Goal: Navigation & Orientation: Find specific page/section

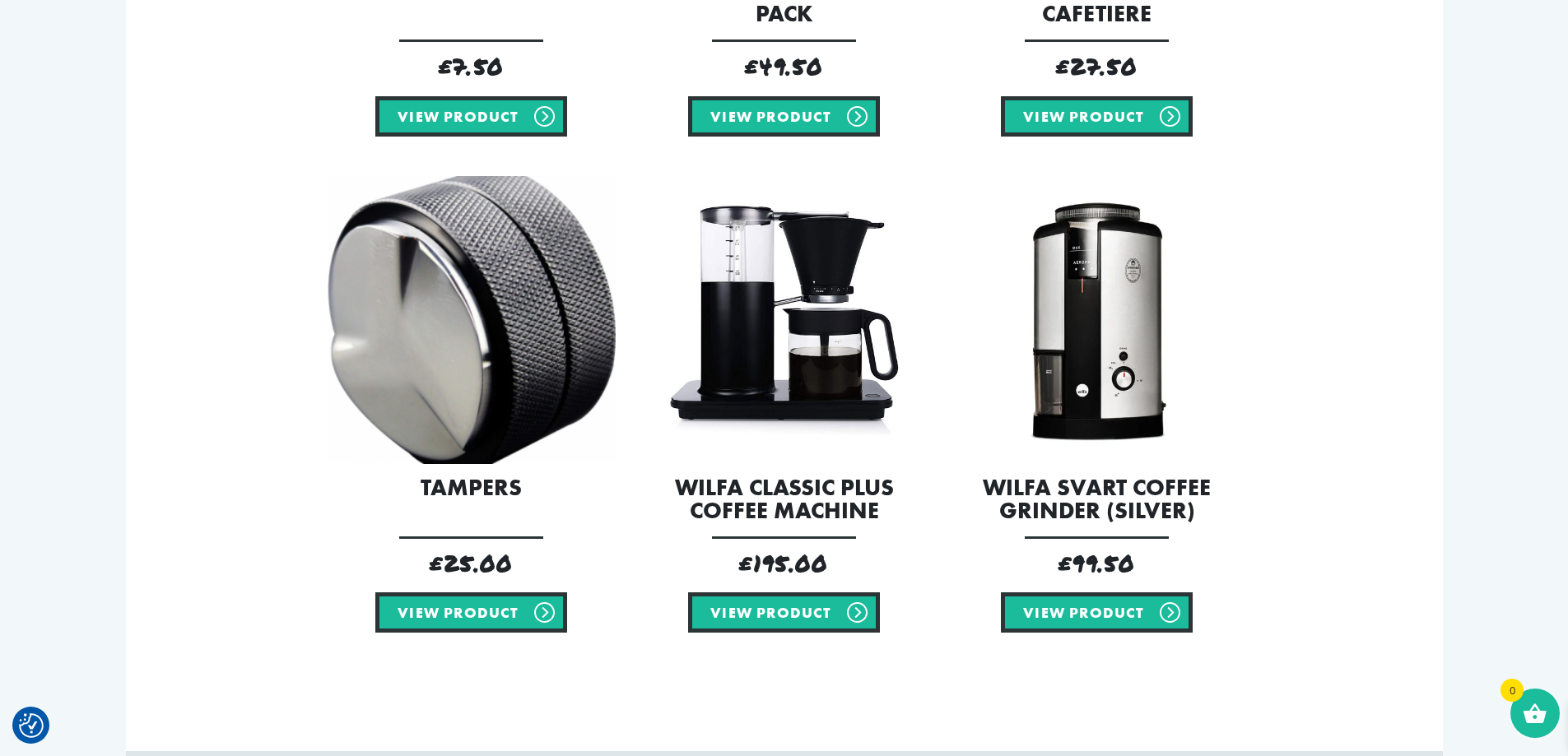
scroll to position [1810, 0]
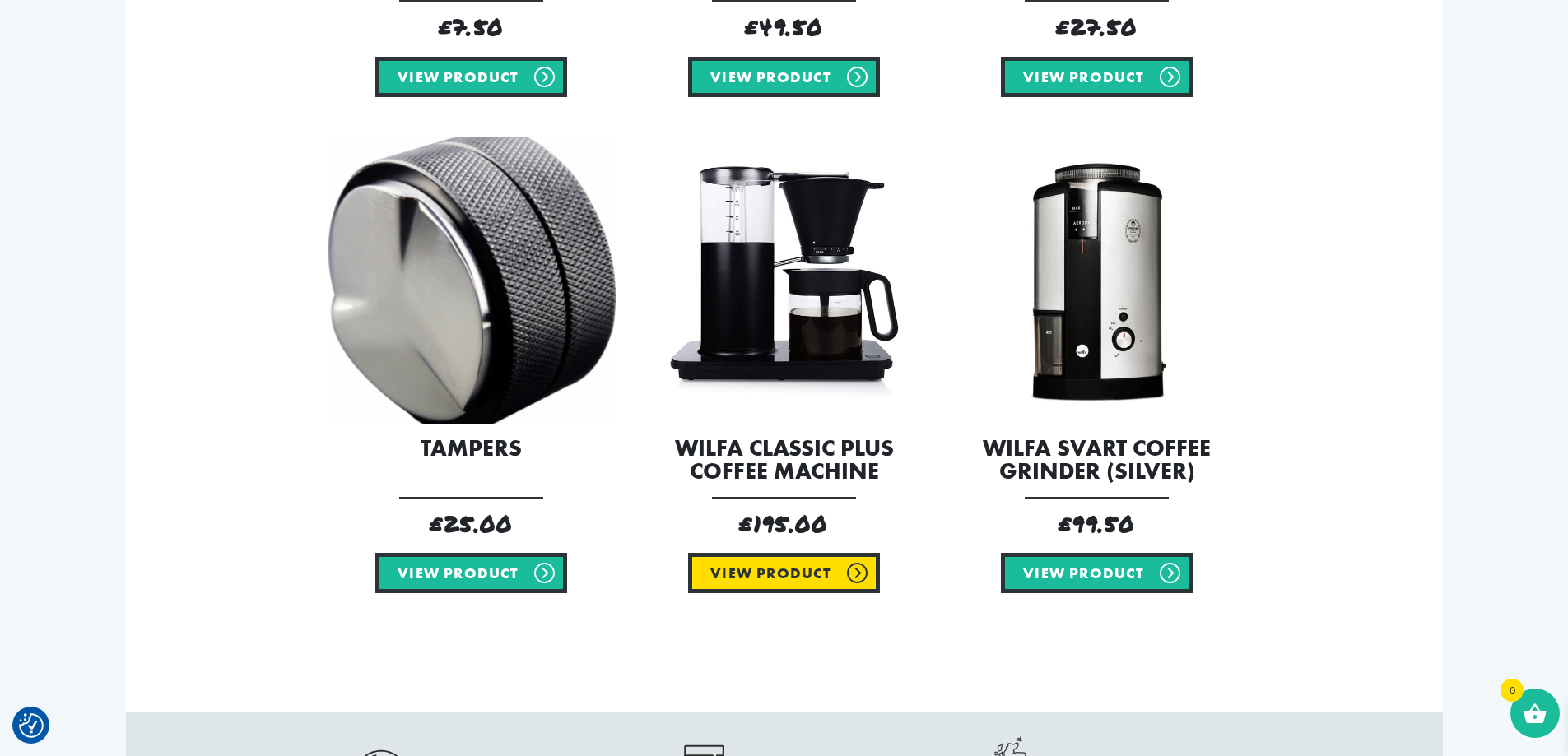
click at [808, 578] on link "View product" at bounding box center [783, 573] width 191 height 40
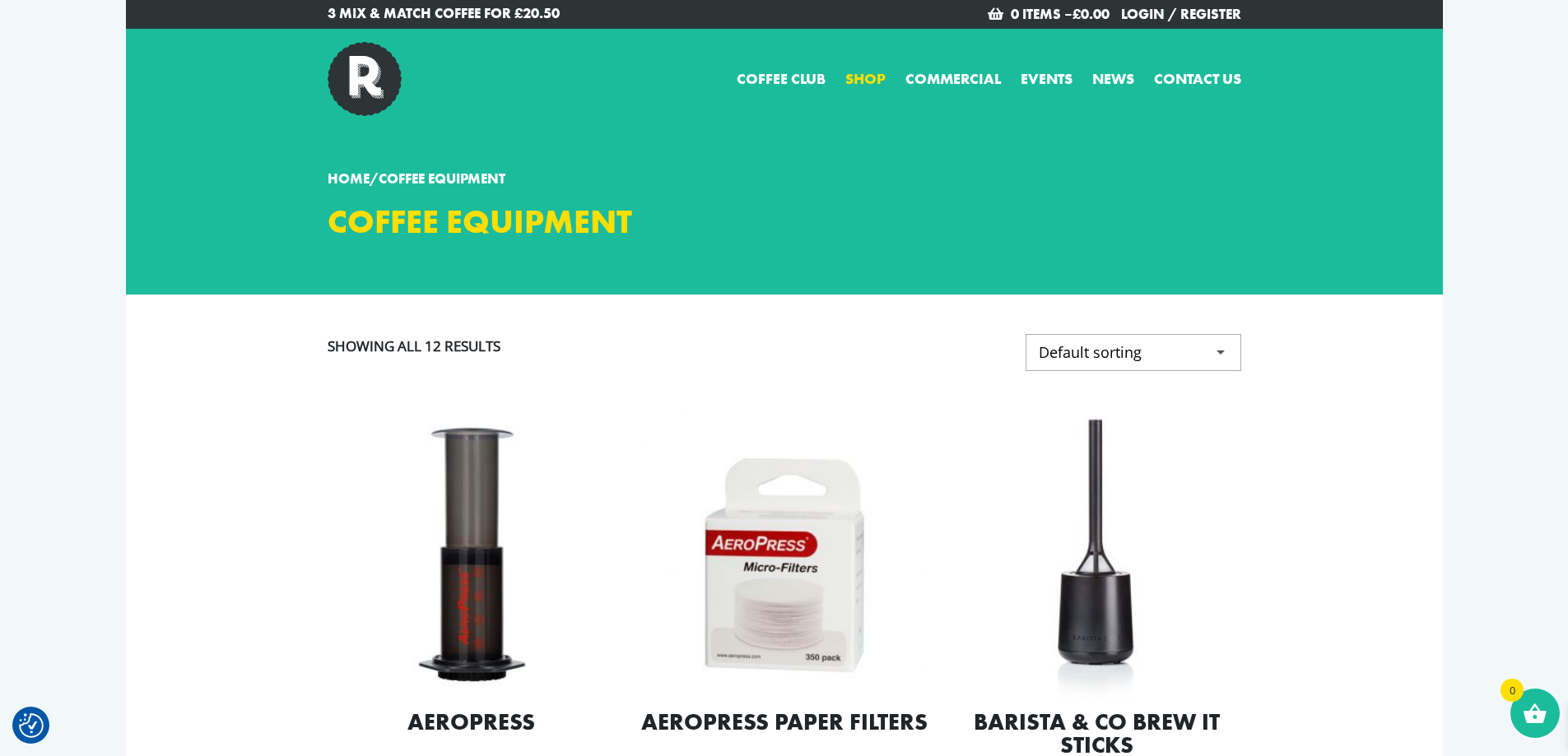
click at [863, 74] on link "Shop" at bounding box center [866, 78] width 40 height 22
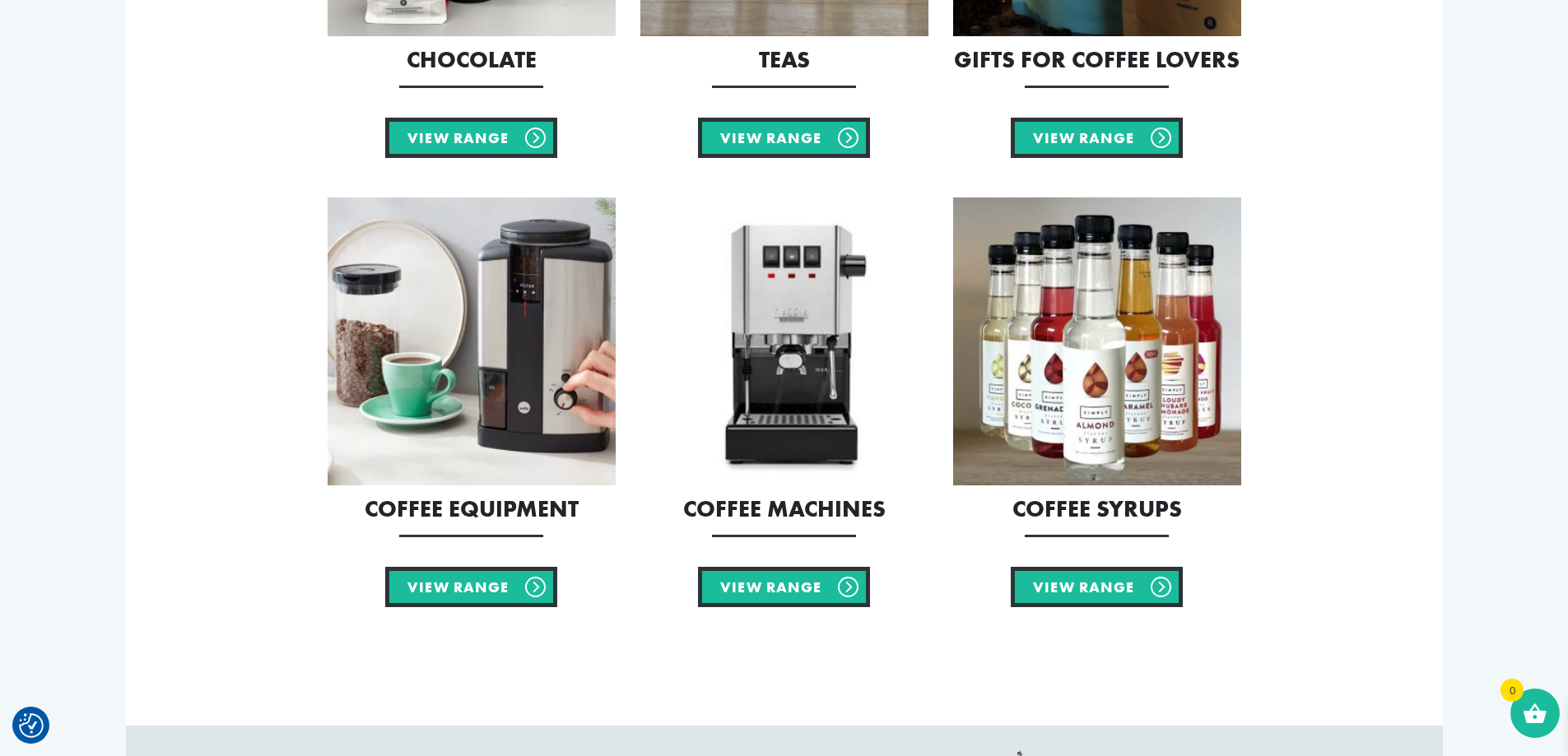
scroll to position [1728, 0]
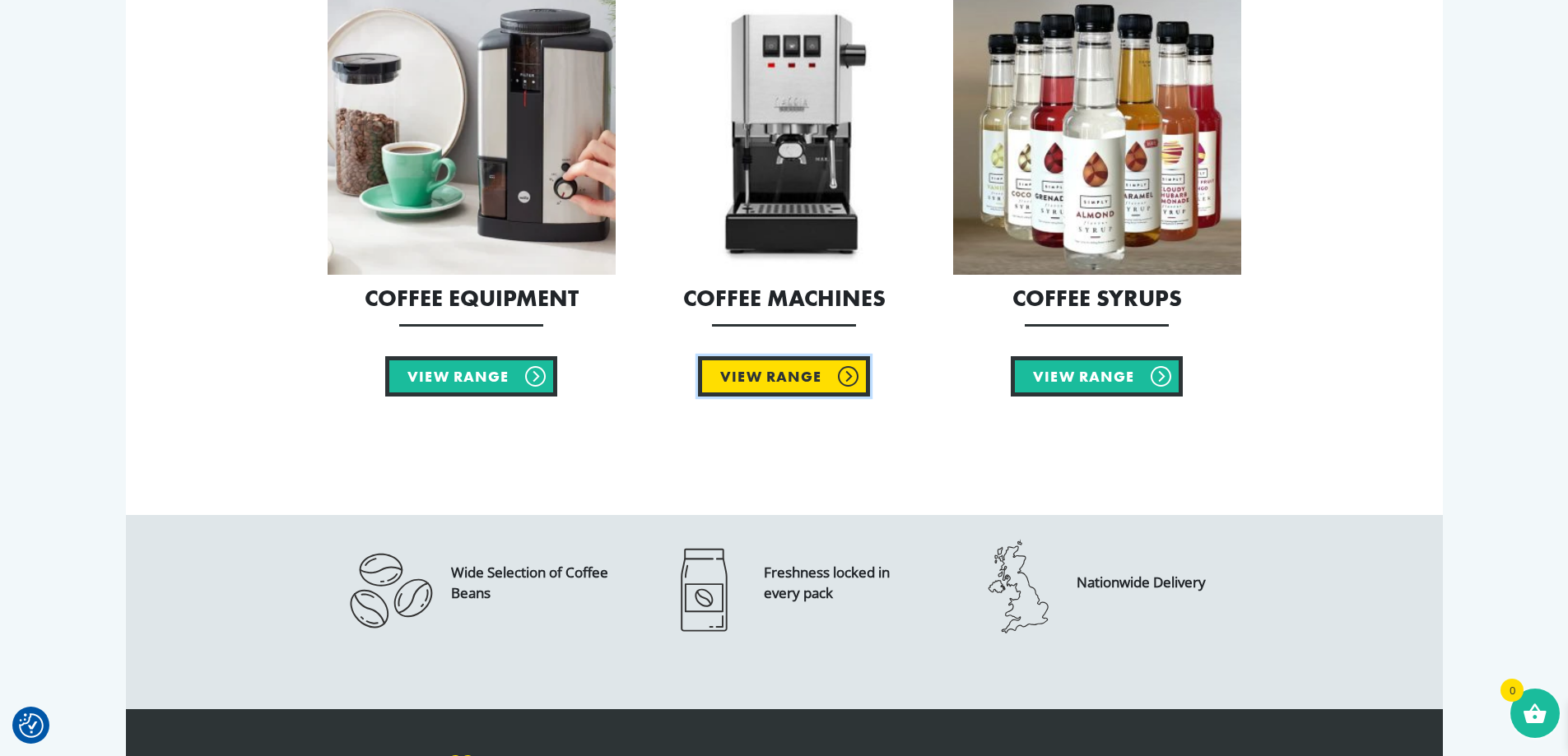
click at [811, 377] on link "View Range" at bounding box center [784, 377] width 172 height 40
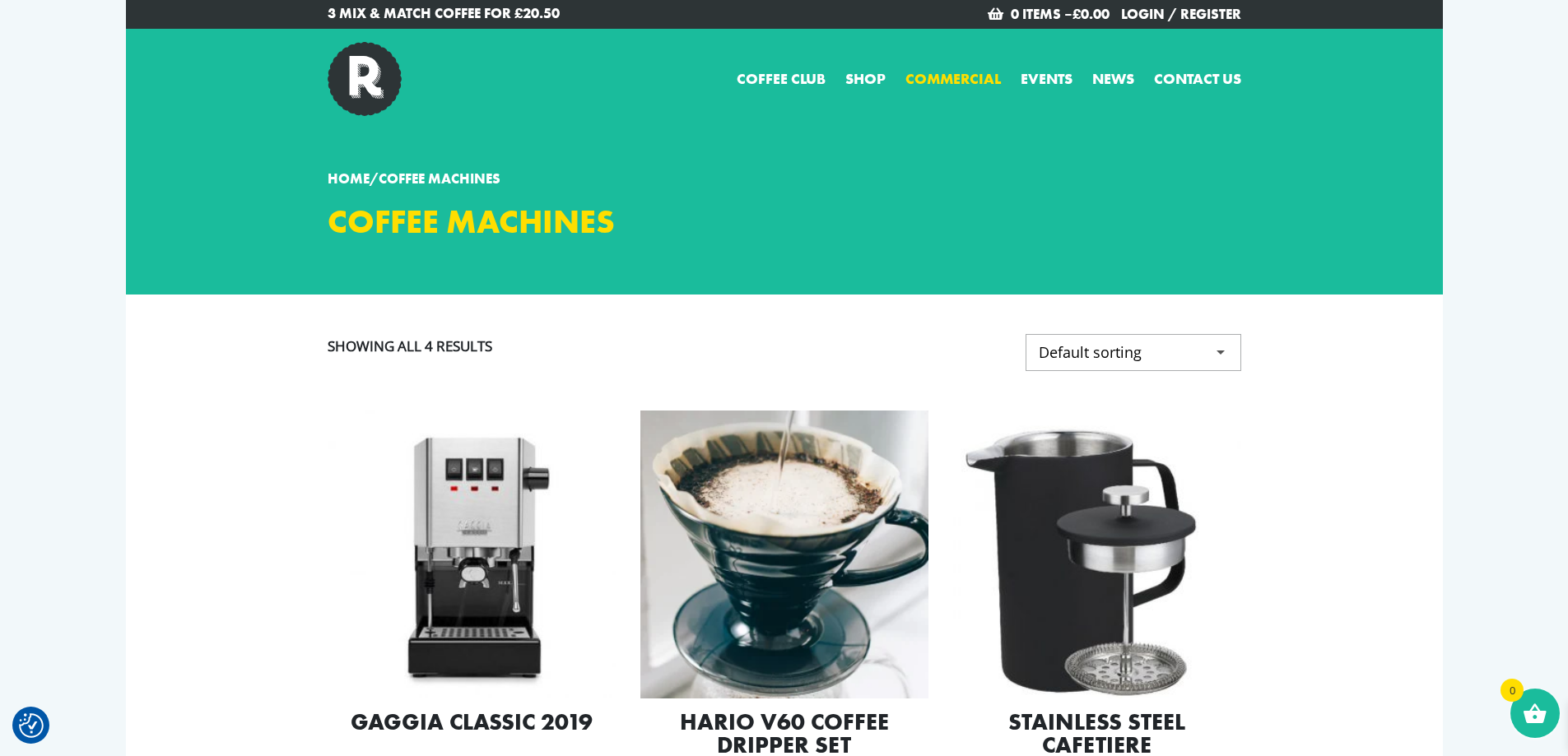
click at [947, 72] on link "Commercial" at bounding box center [952, 78] width 95 height 22
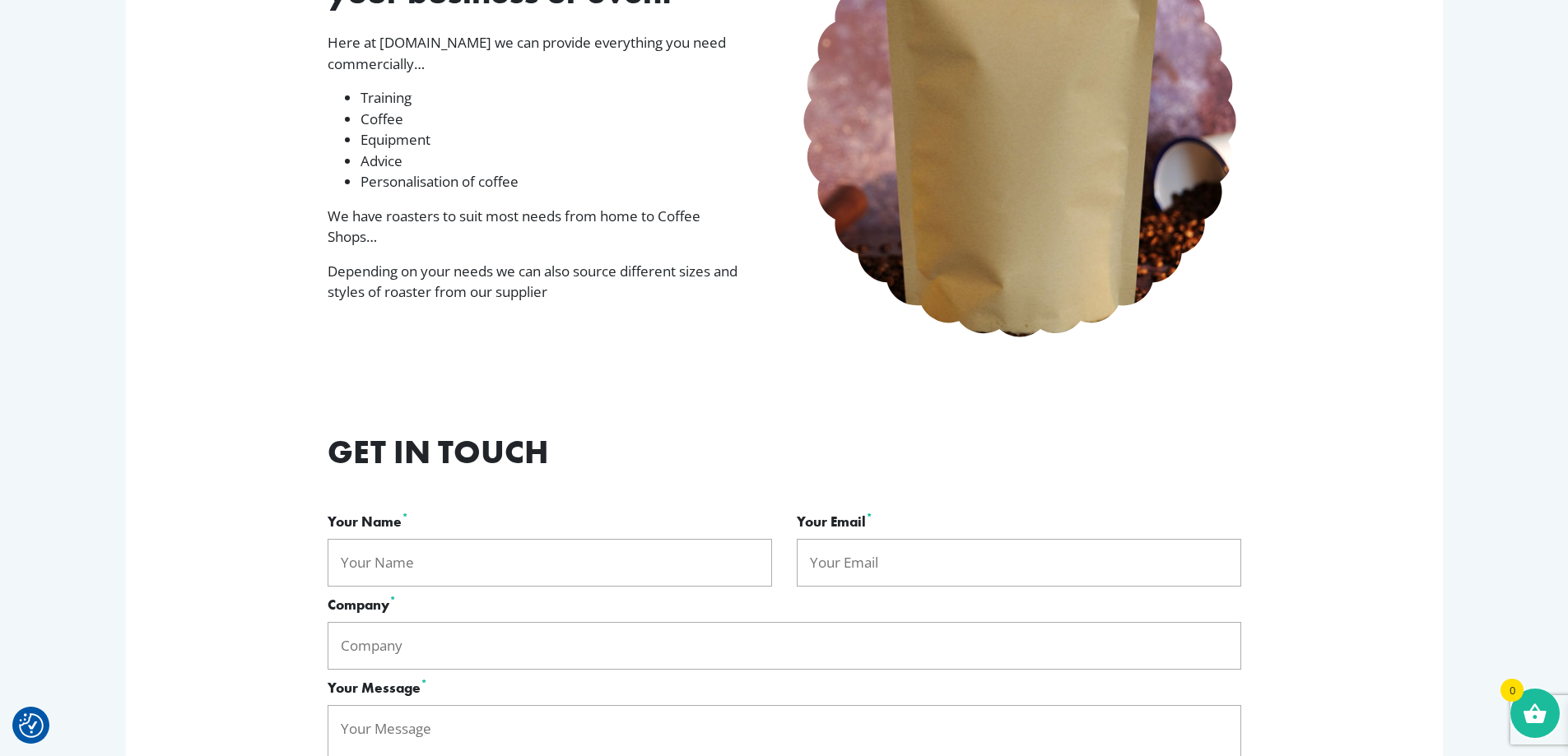
scroll to position [411, 0]
